Goal: Find specific page/section: Find specific page/section

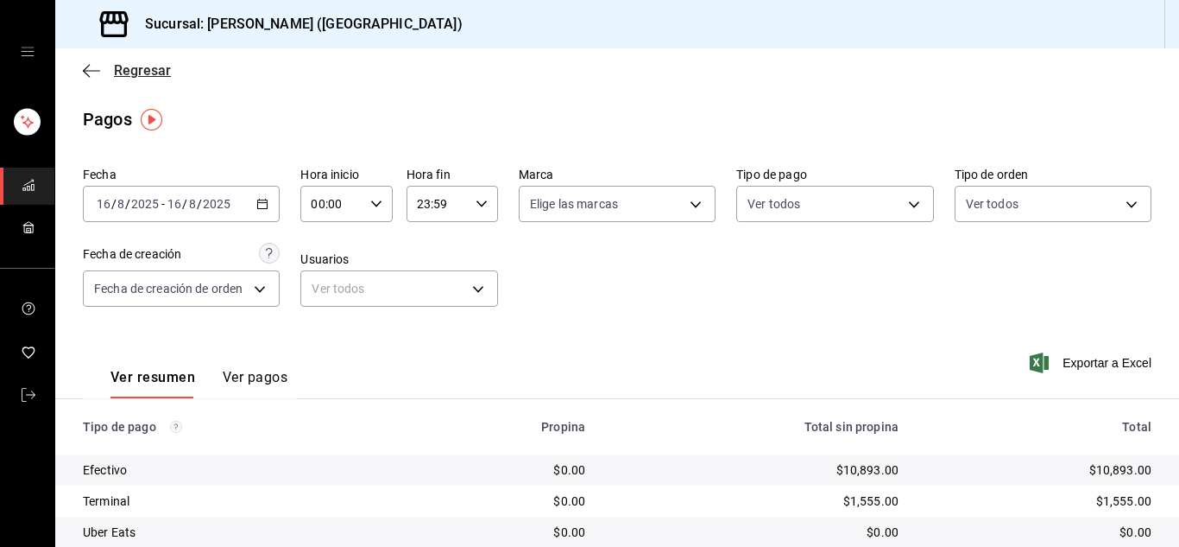
click at [85, 68] on icon "button" at bounding box center [91, 71] width 17 height 16
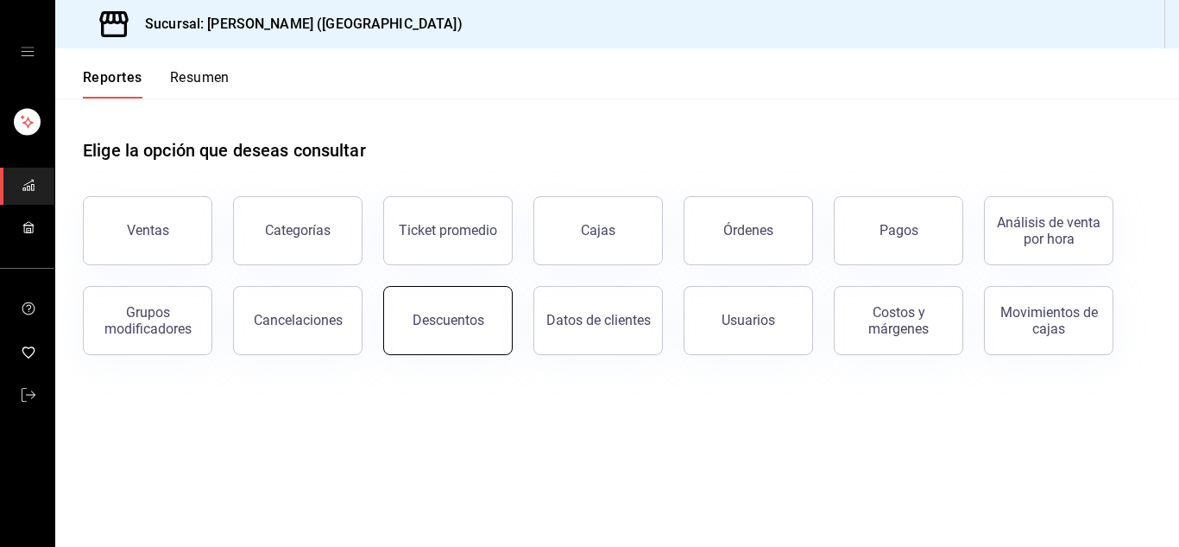
click at [494, 309] on button "Descuentos" at bounding box center [448, 320] width 130 height 69
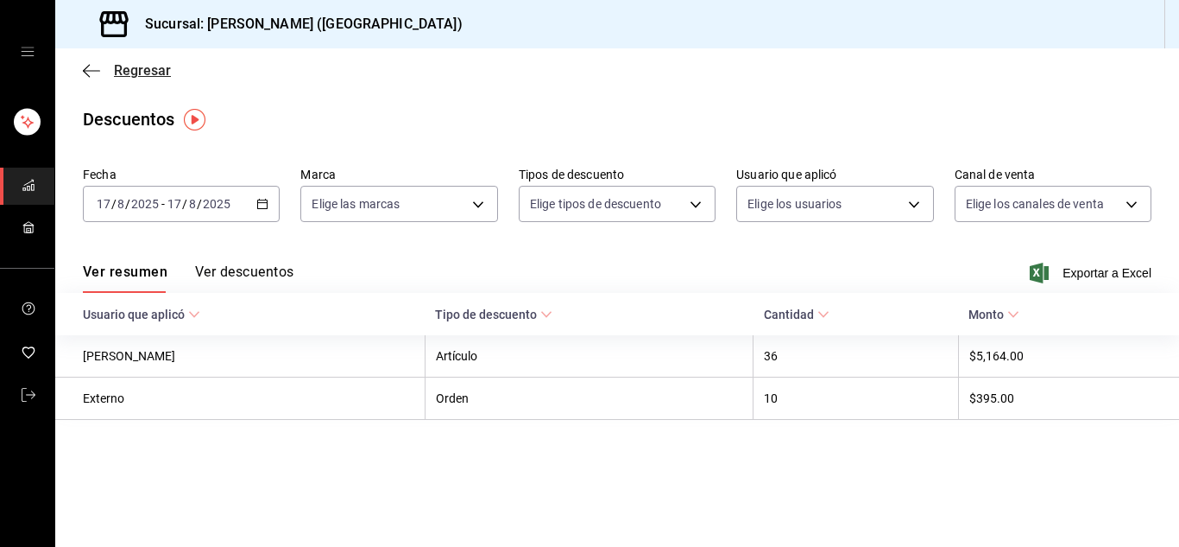
click at [98, 73] on icon "button" at bounding box center [91, 71] width 17 height 16
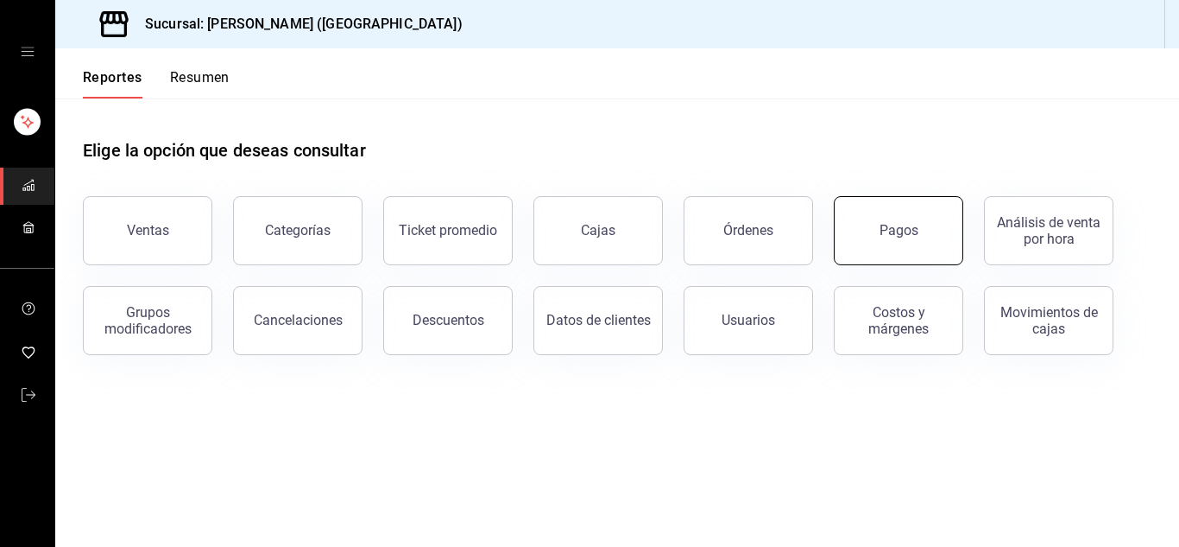
click at [890, 242] on button "Pagos" at bounding box center [899, 230] width 130 height 69
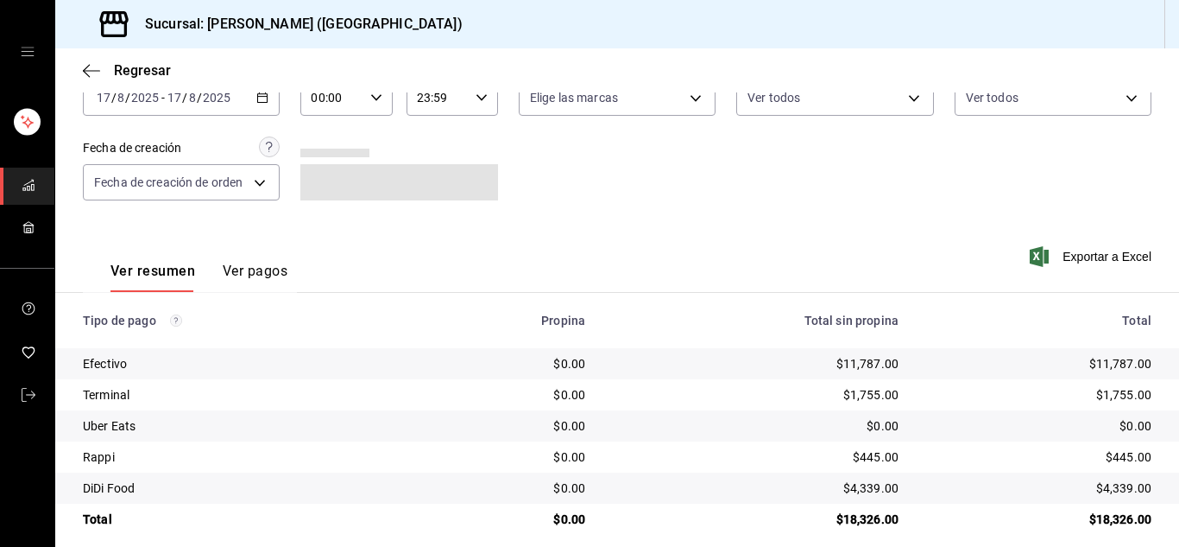
scroll to position [123, 0]
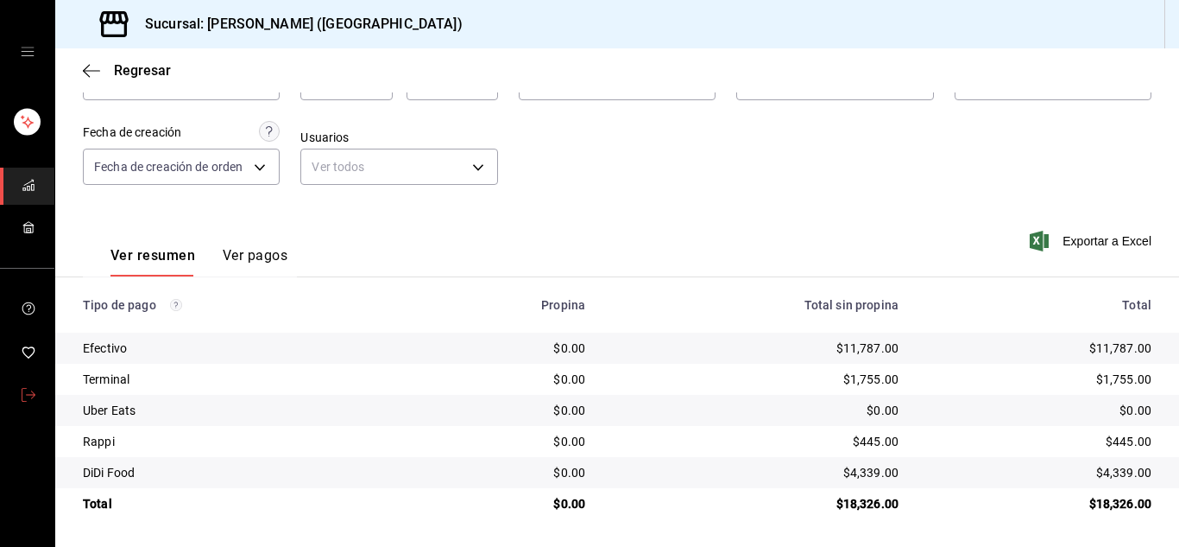
click at [28, 396] on icon "mailbox folders" at bounding box center [29, 395] width 14 height 14
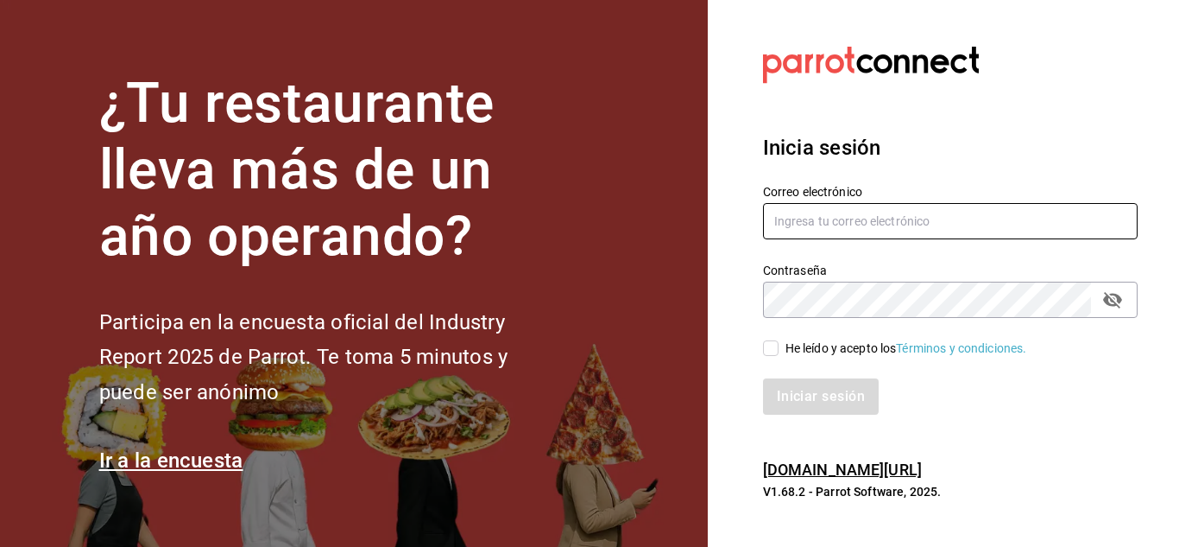
type input "[PERSON_NAME][EMAIL_ADDRESS][DOMAIN_NAME]"
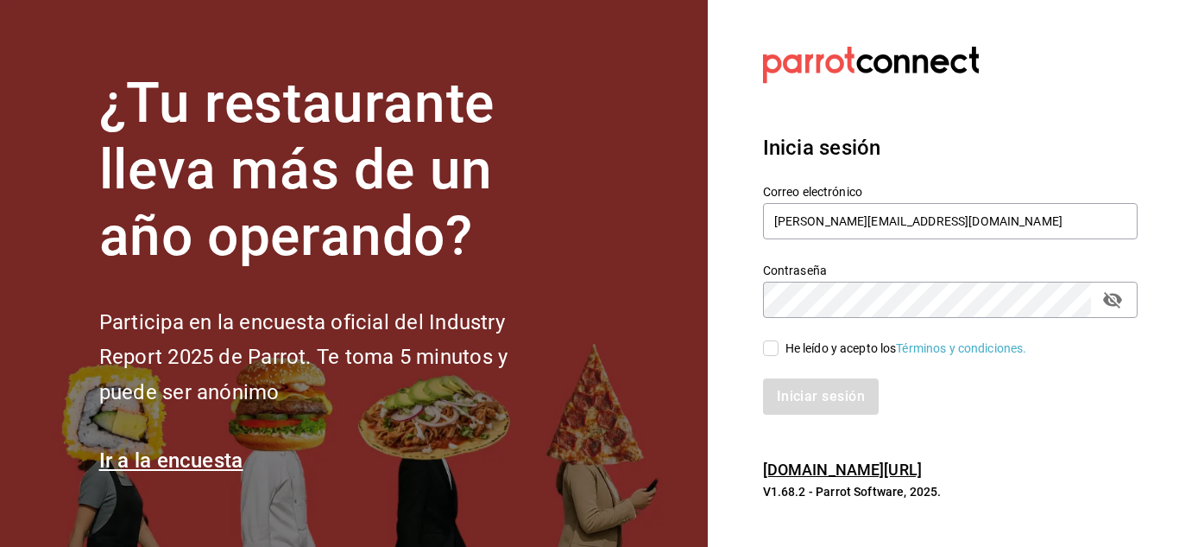
click at [769, 348] on input "He leído y acepto los Términos y condiciones." at bounding box center [771, 348] width 16 height 16
checkbox input "true"
click at [794, 404] on button "Iniciar sesión" at bounding box center [821, 396] width 117 height 36
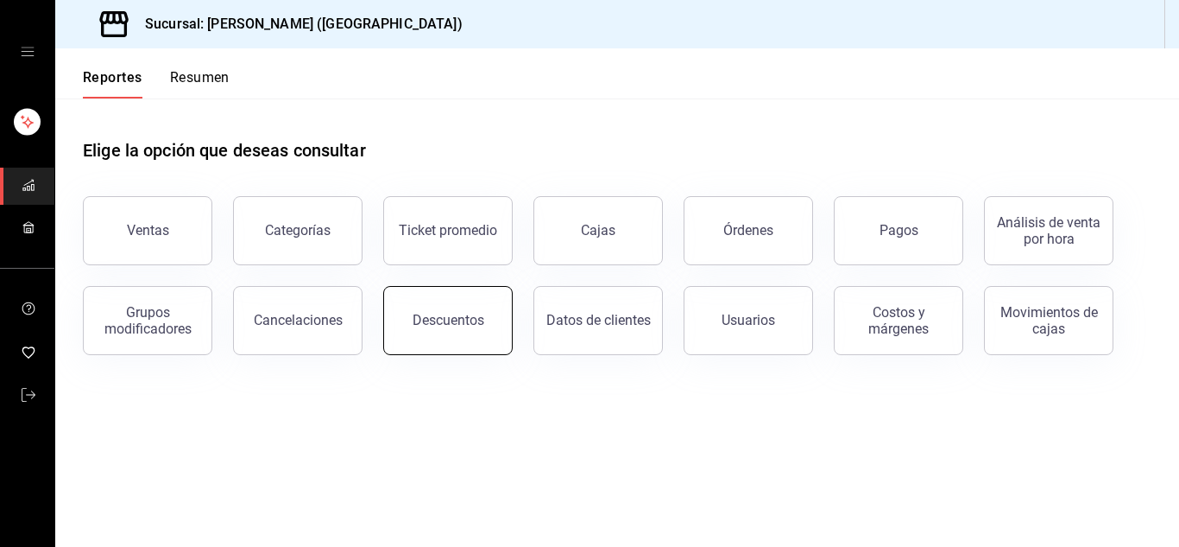
click at [451, 329] on button "Descuentos" at bounding box center [448, 320] width 130 height 69
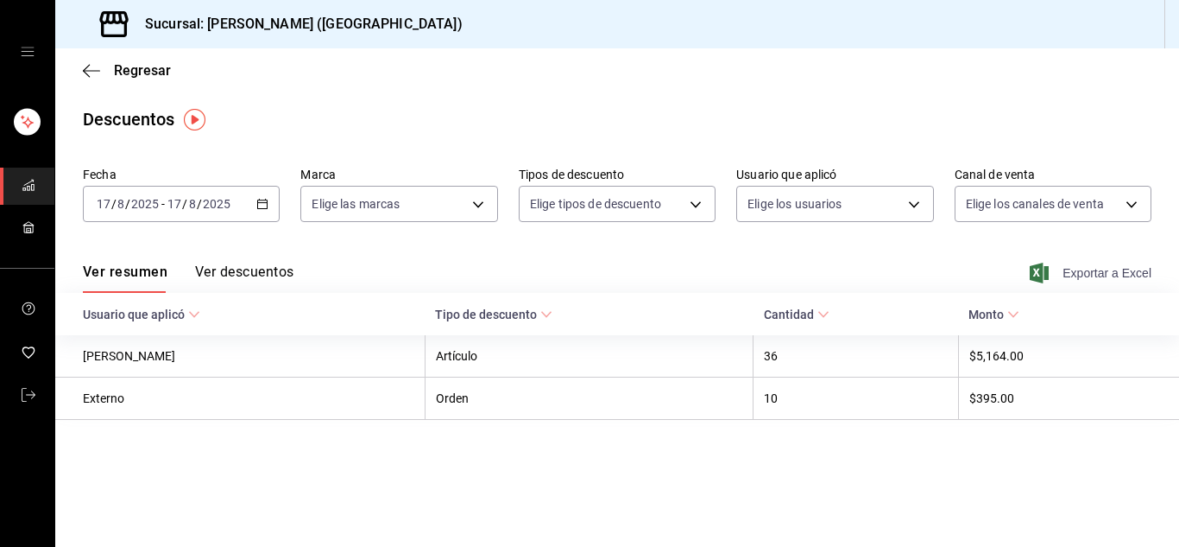
click at [1124, 272] on span "Exportar a Excel" at bounding box center [1093, 272] width 118 height 21
click at [96, 68] on icon "button" at bounding box center [91, 71] width 17 height 16
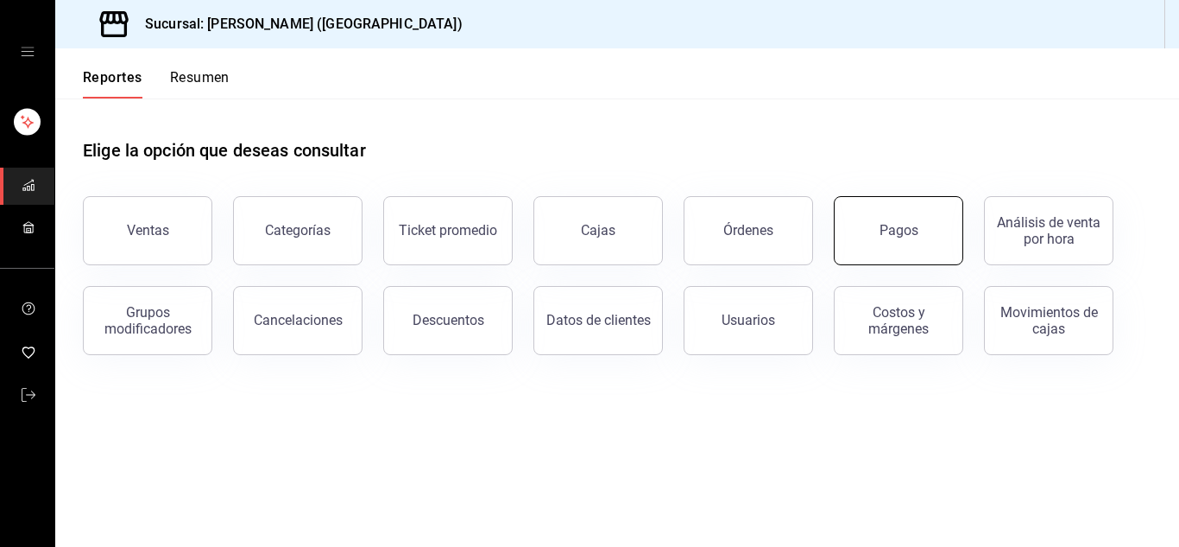
click at [888, 224] on div "Pagos" at bounding box center [899, 230] width 39 height 16
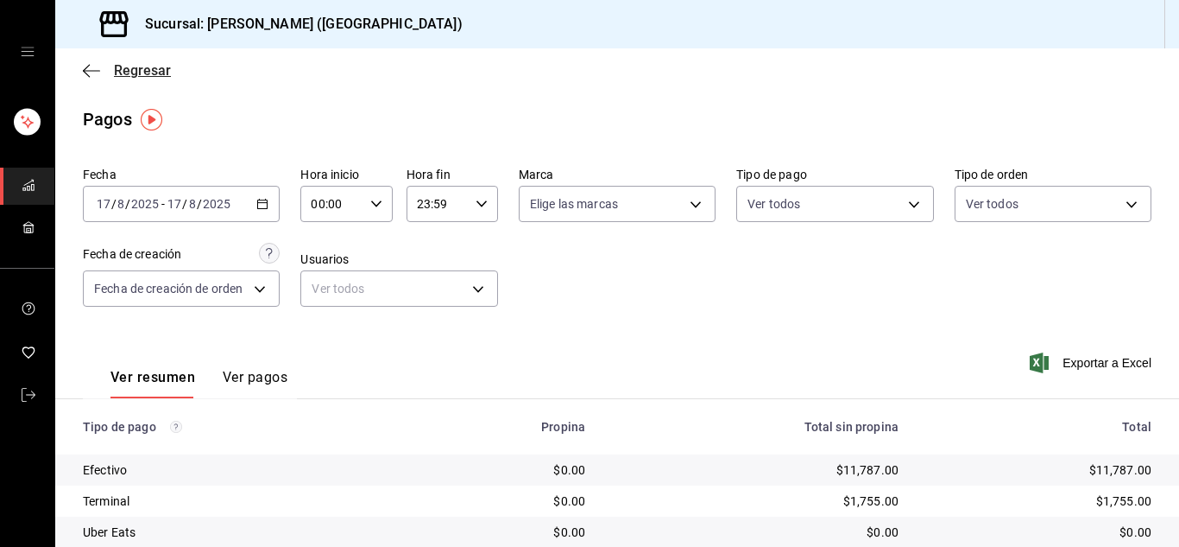
click at [91, 72] on icon "button" at bounding box center [91, 71] width 17 height 16
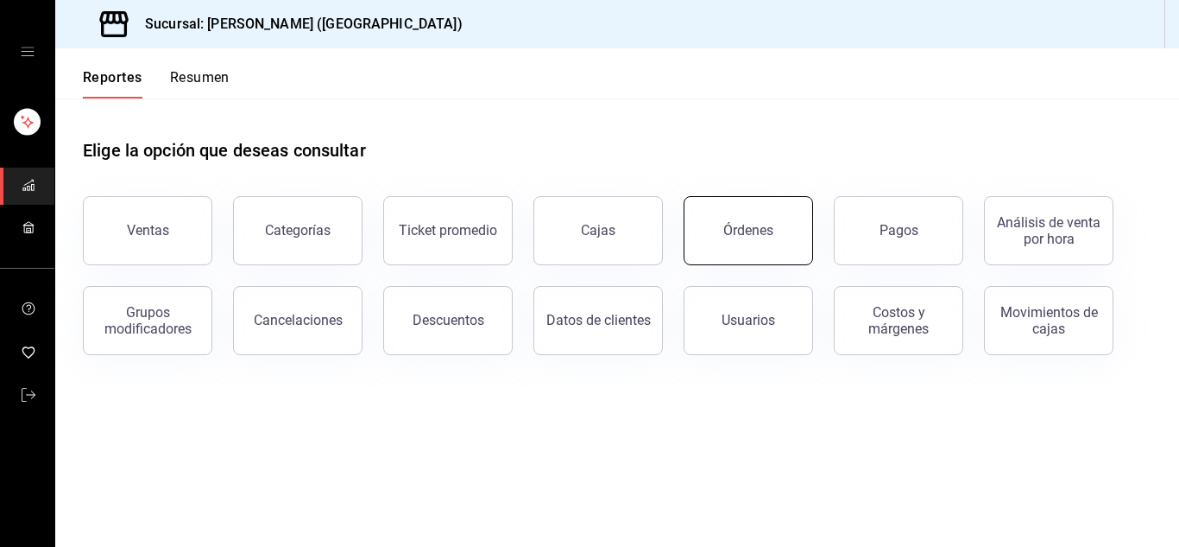
click at [764, 237] on div "Órdenes" at bounding box center [749, 230] width 50 height 16
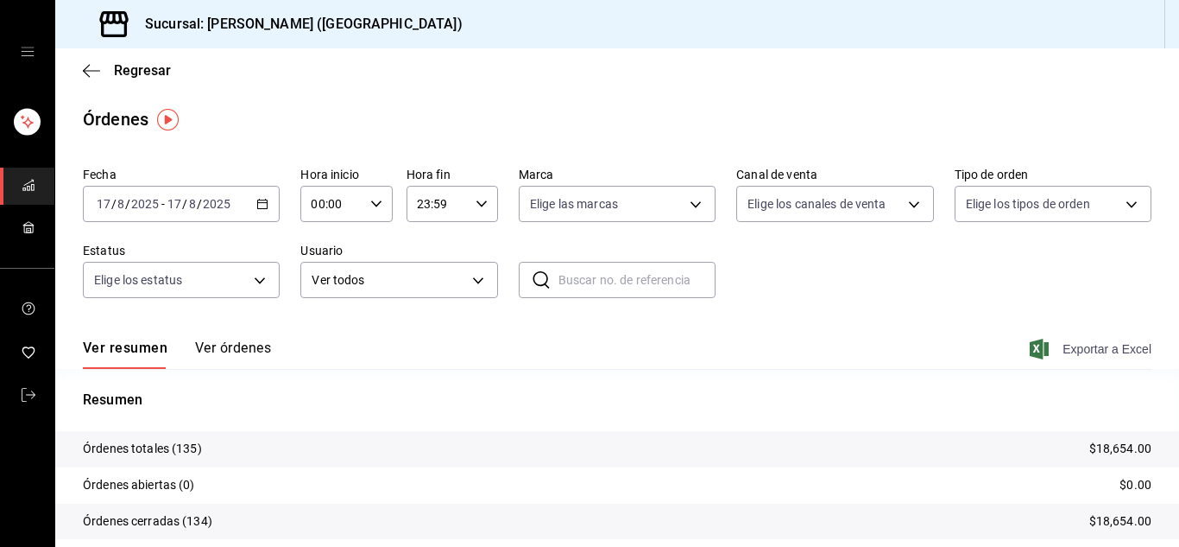
click at [1106, 349] on span "Exportar a Excel" at bounding box center [1093, 348] width 118 height 21
click at [89, 66] on icon "button" at bounding box center [91, 71] width 17 height 16
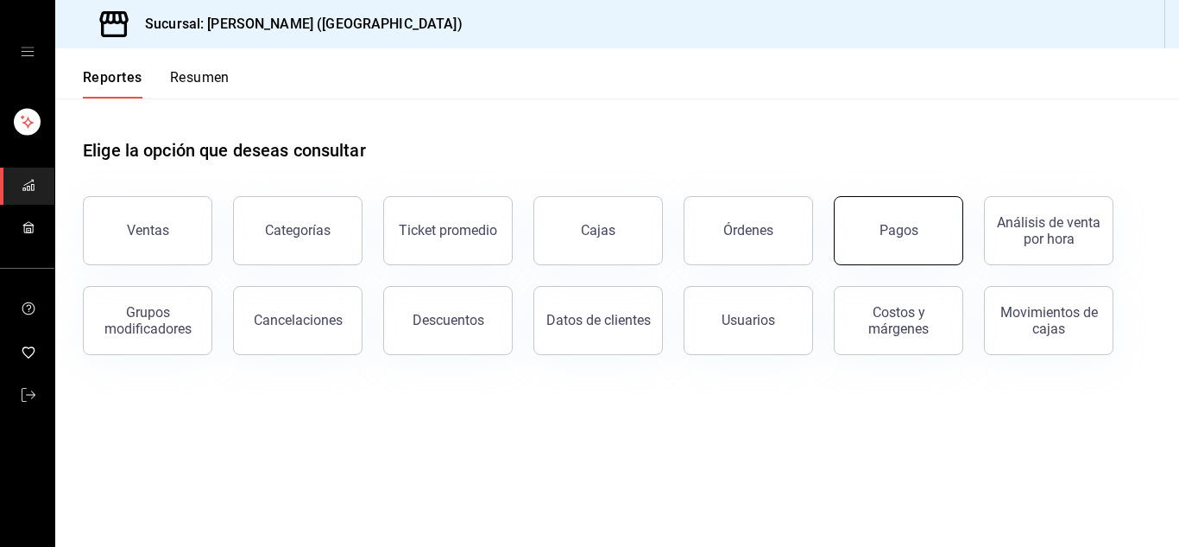
click at [868, 243] on button "Pagos" at bounding box center [899, 230] width 130 height 69
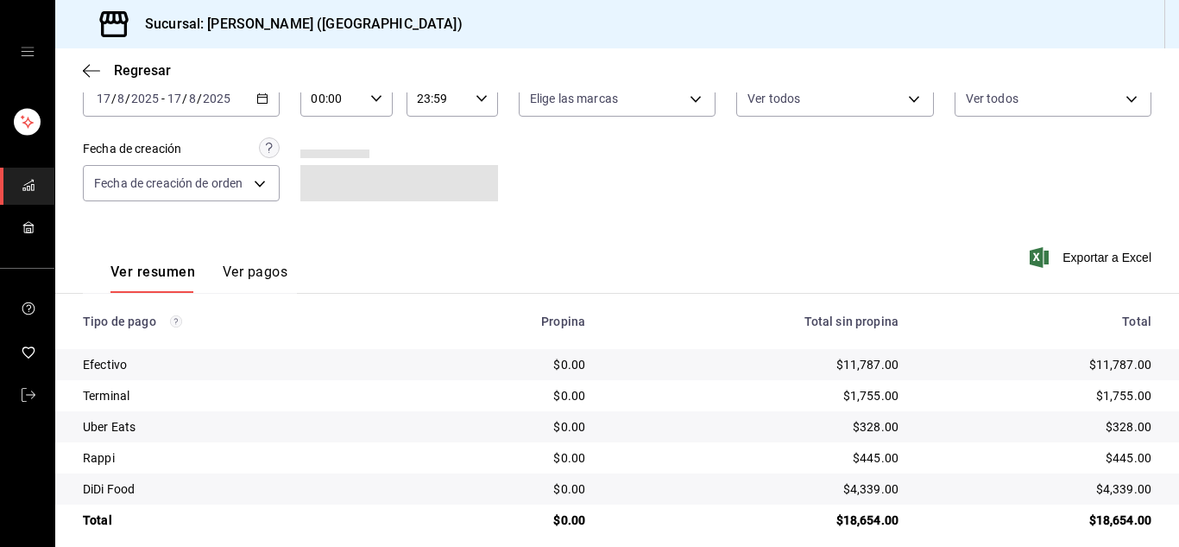
scroll to position [123, 0]
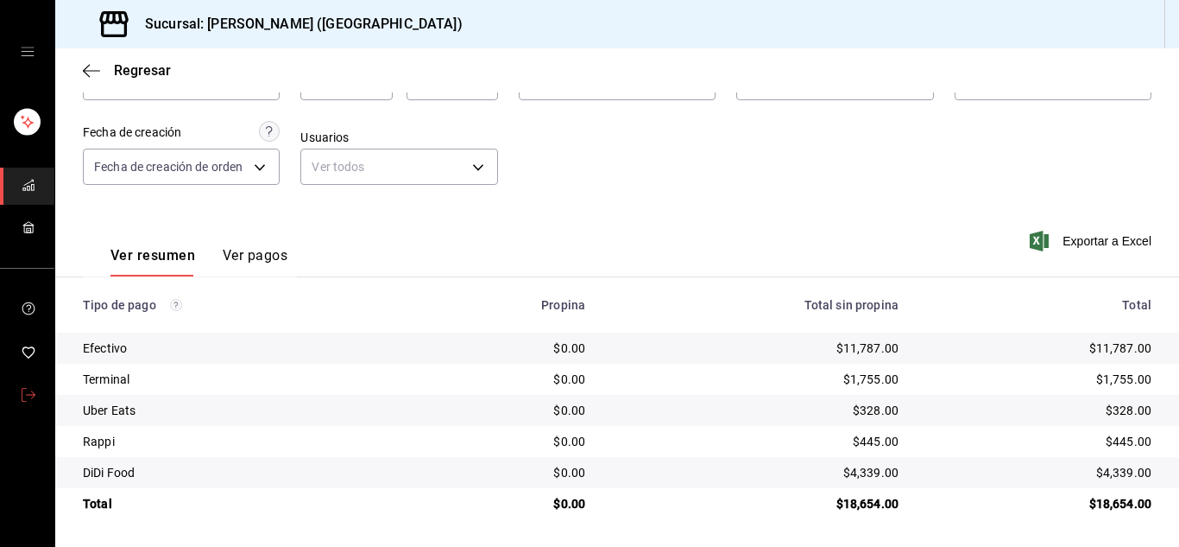
click at [29, 388] on icon "mailbox folders" at bounding box center [29, 395] width 14 height 14
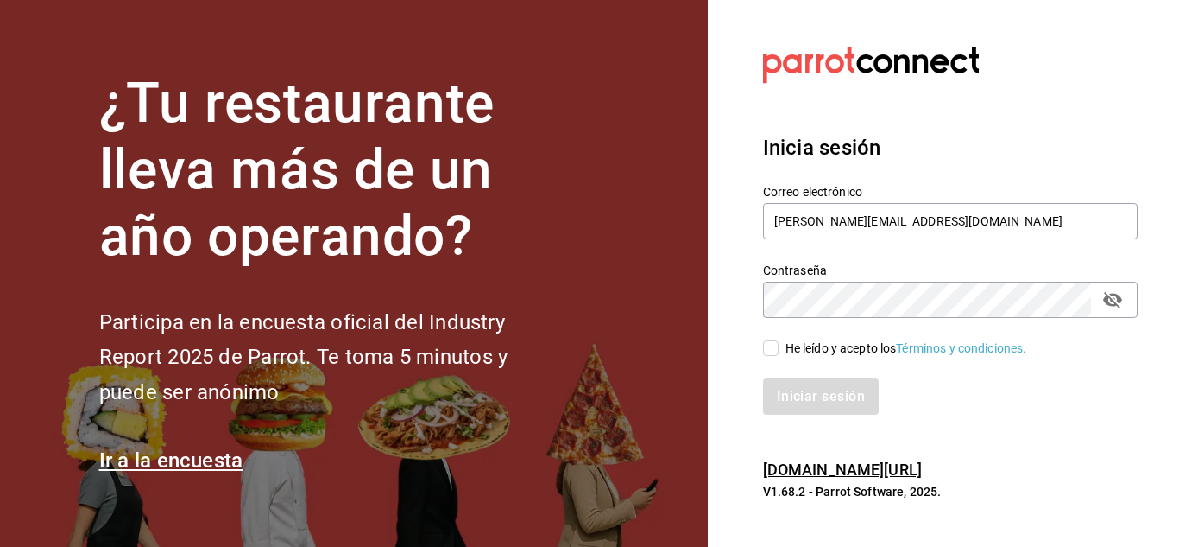
click at [768, 346] on input "He leído y acepto los Términos y condiciones." at bounding box center [771, 348] width 16 height 16
checkbox input "true"
click at [794, 396] on button "Iniciar sesión" at bounding box center [821, 396] width 117 height 36
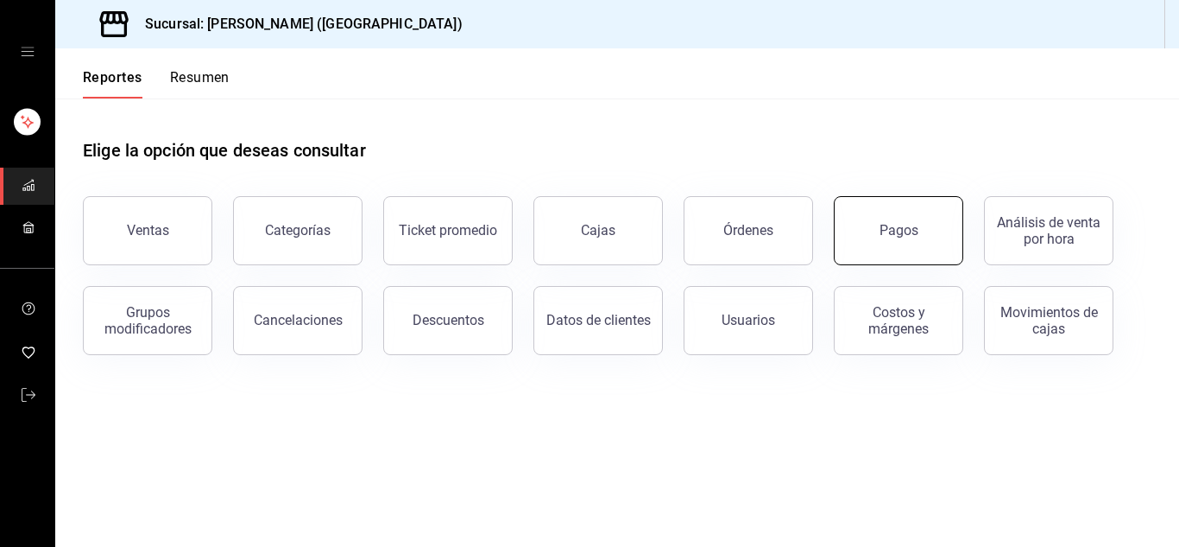
click at [904, 229] on div "Pagos" at bounding box center [899, 230] width 39 height 16
